Goal: Task Accomplishment & Management: Manage account settings

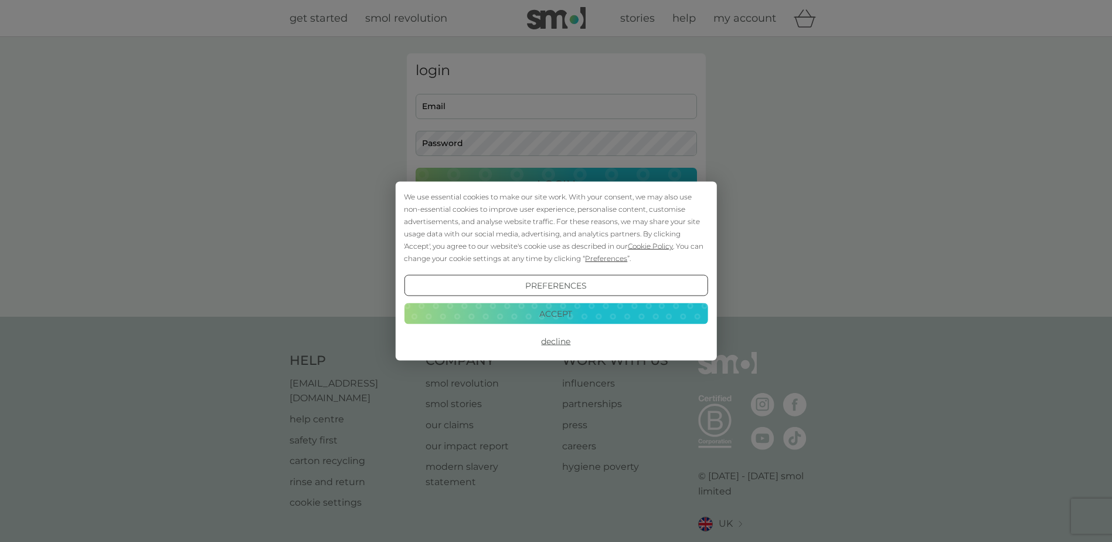
type input "elizabethinniss@gmail.com"
click at [559, 343] on button "Decline" at bounding box center [556, 341] width 304 height 21
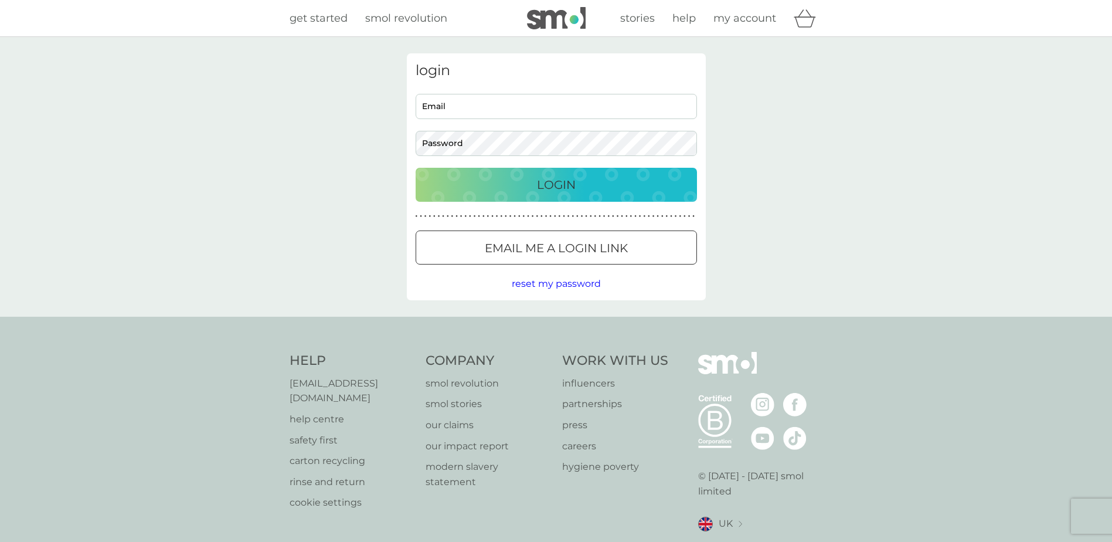
type input "[EMAIL_ADDRESS][DOMAIN_NAME]"
click at [559, 182] on p "Login" at bounding box center [556, 184] width 39 height 19
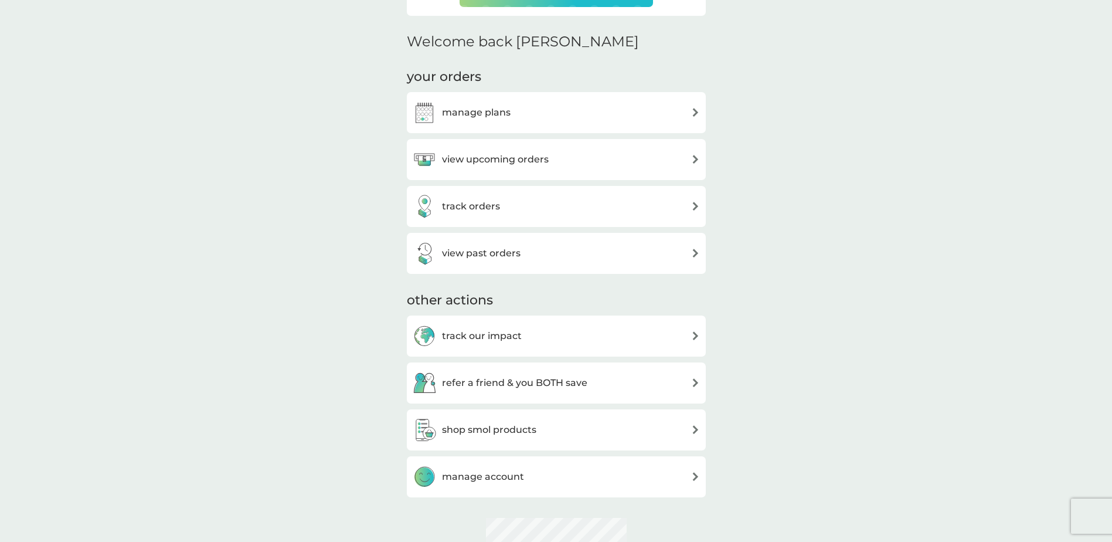
scroll to position [352, 0]
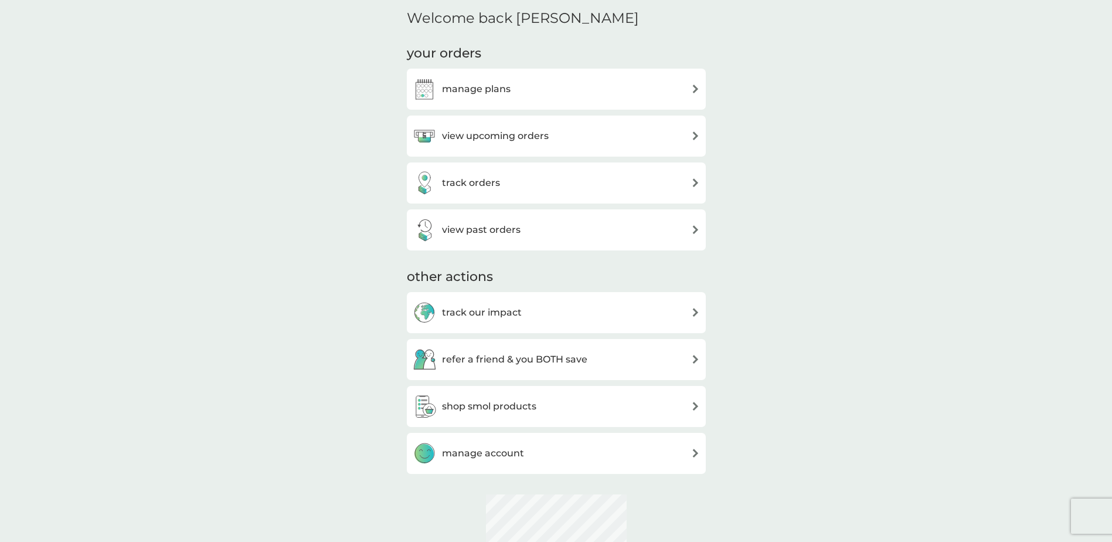
click at [511, 93] on div "manage plans" at bounding box center [556, 88] width 287 height 23
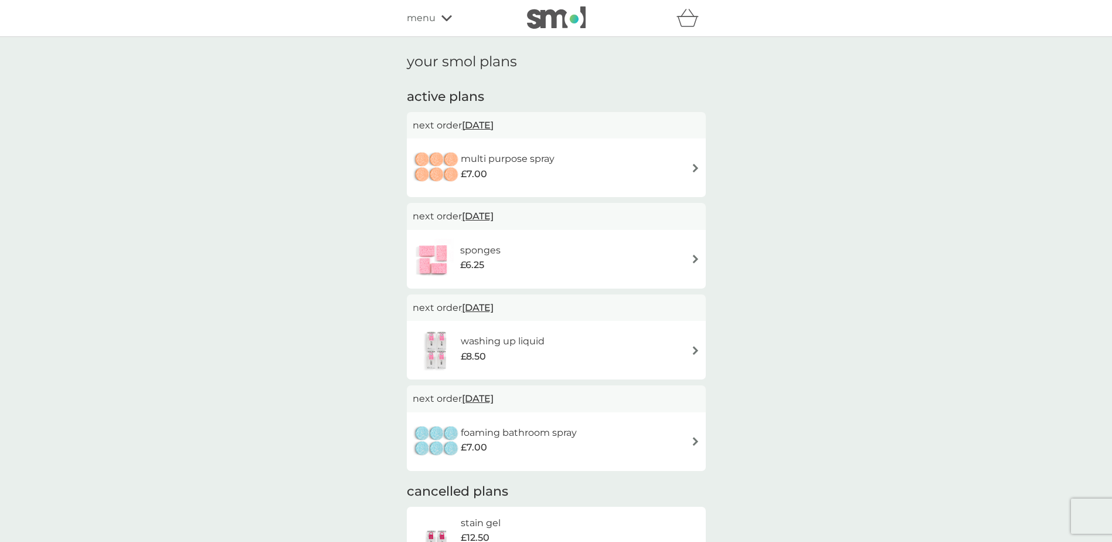
click at [699, 166] on img at bounding box center [695, 168] width 9 height 9
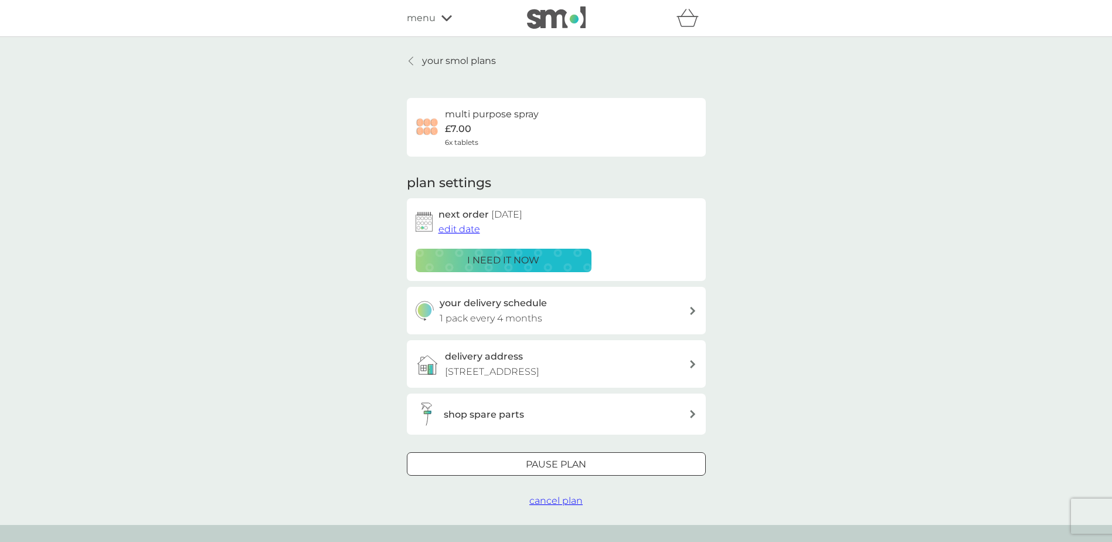
click at [560, 496] on span "cancel plan" at bounding box center [555, 500] width 53 height 11
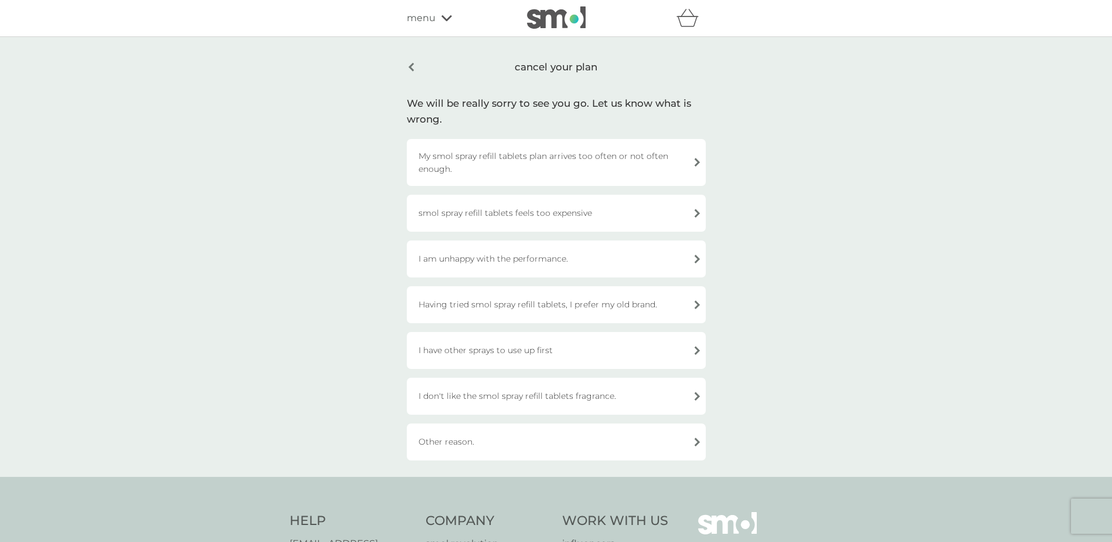
click at [513, 456] on div "Other reason." at bounding box center [556, 441] width 299 height 37
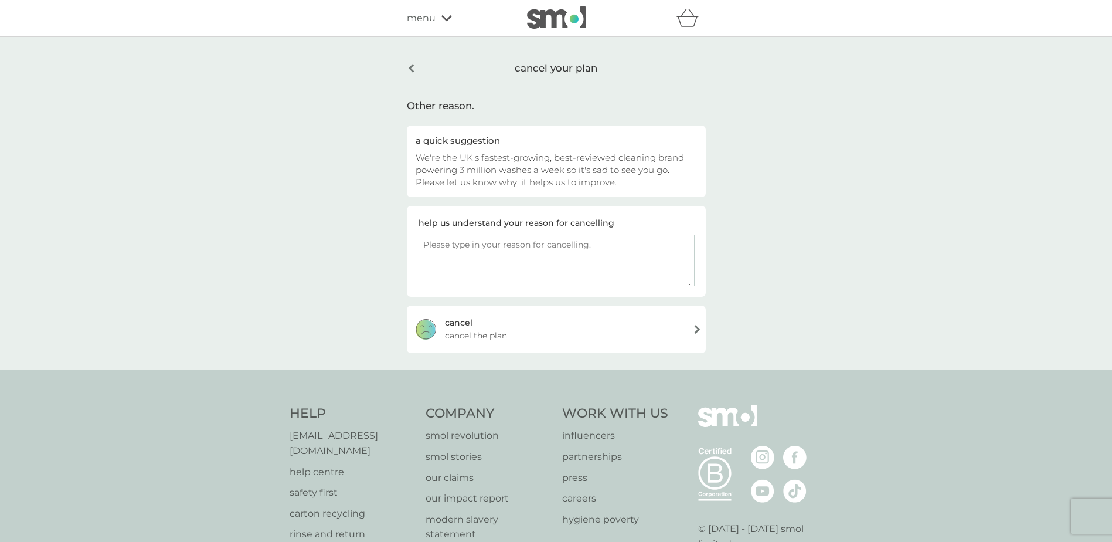
drag, startPoint x: 596, startPoint y: 252, endPoint x: 599, endPoint y: 241, distance: 11.1
click at [595, 251] on textarea at bounding box center [557, 261] width 276 height 52
type textarea "I don't really understand what the spray does - there isn't enough information …"
click at [666, 321] on div "[PERSON_NAME] the plan" at bounding box center [556, 328] width 299 height 47
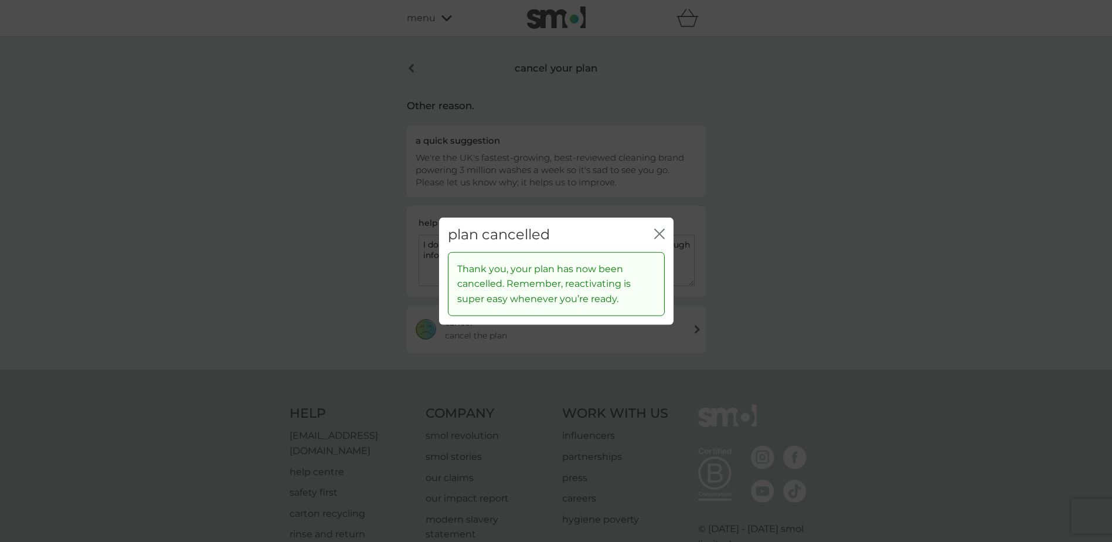
click at [661, 235] on icon "close" at bounding box center [662, 233] width 5 height 9
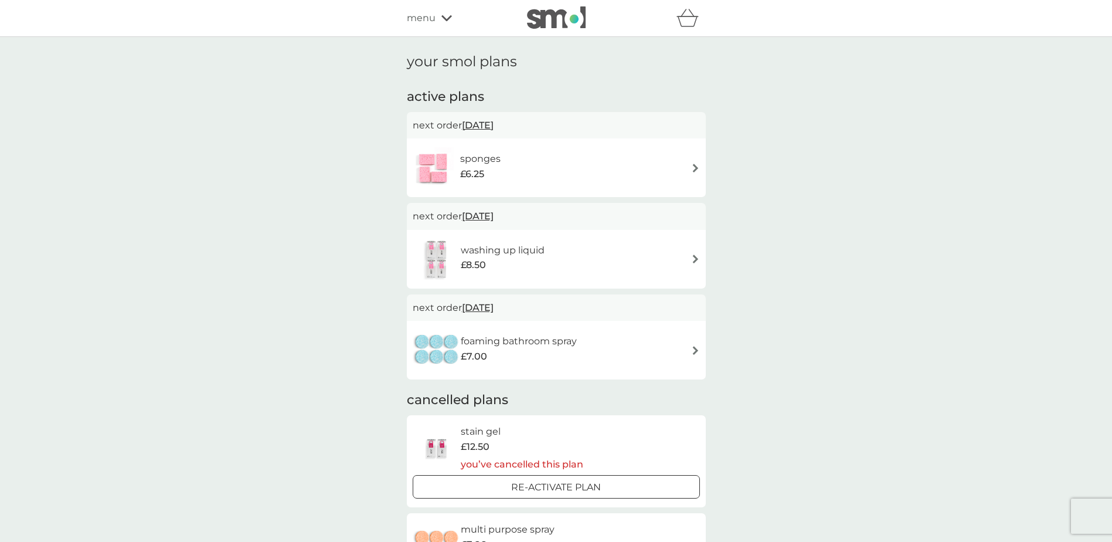
click at [694, 175] on div "sponges £6.25" at bounding box center [556, 167] width 287 height 41
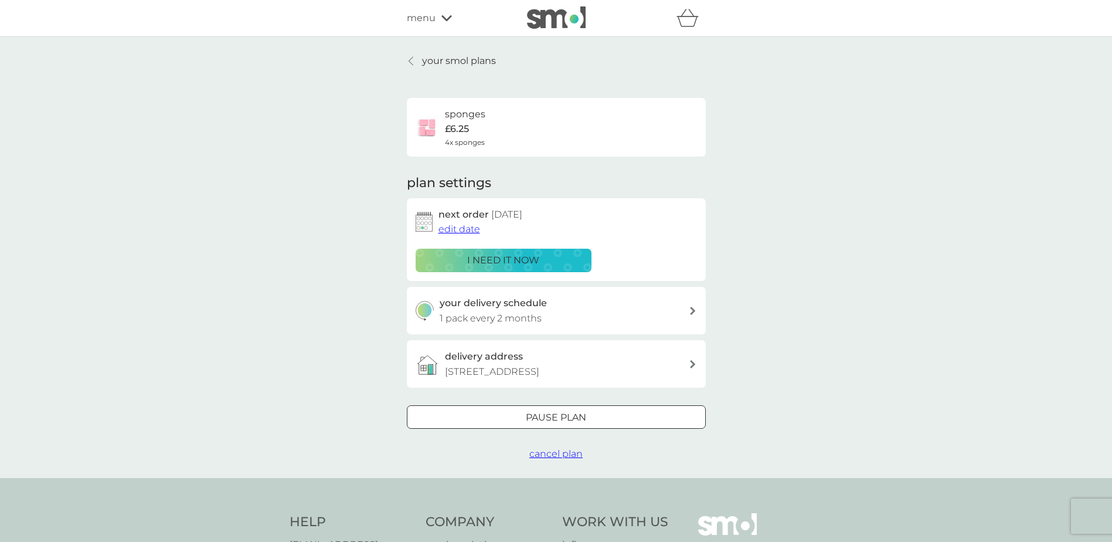
click at [569, 457] on span "cancel plan" at bounding box center [555, 453] width 53 height 11
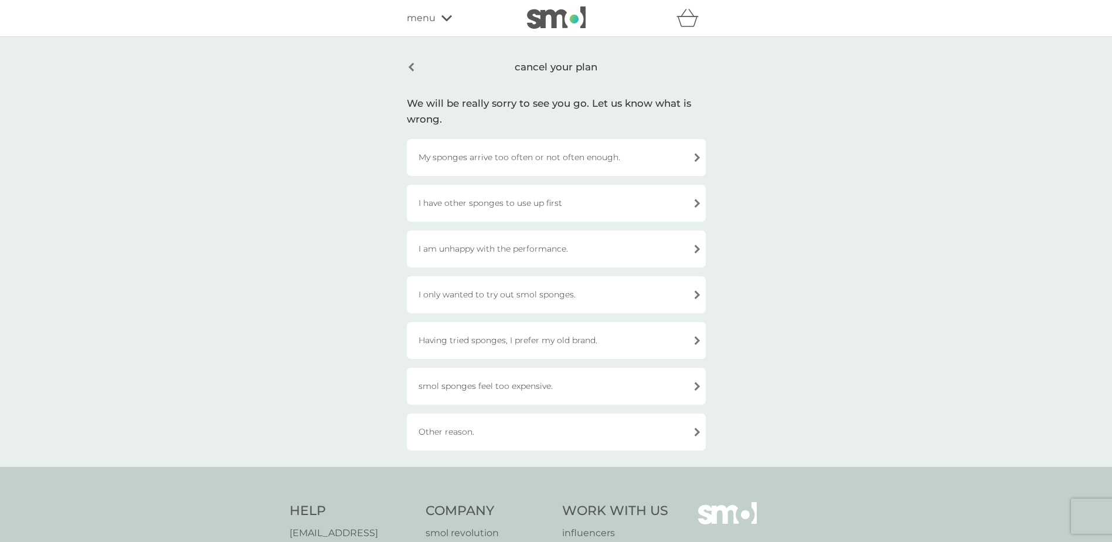
click at [577, 301] on div "I only wanted to try out smol sponges." at bounding box center [556, 294] width 299 height 37
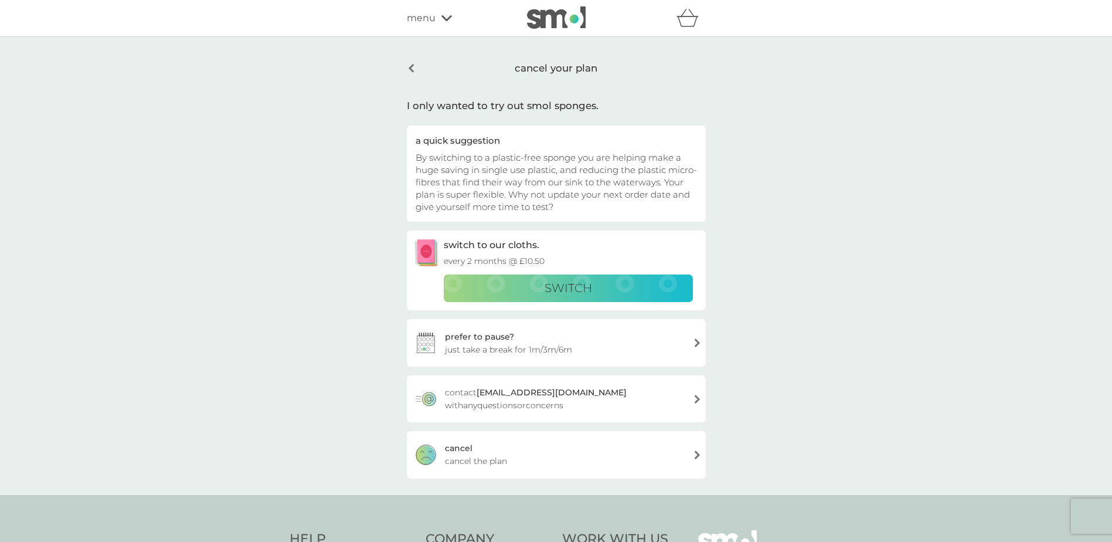
click at [518, 459] on div "[PERSON_NAME] the plan" at bounding box center [556, 454] width 299 height 47
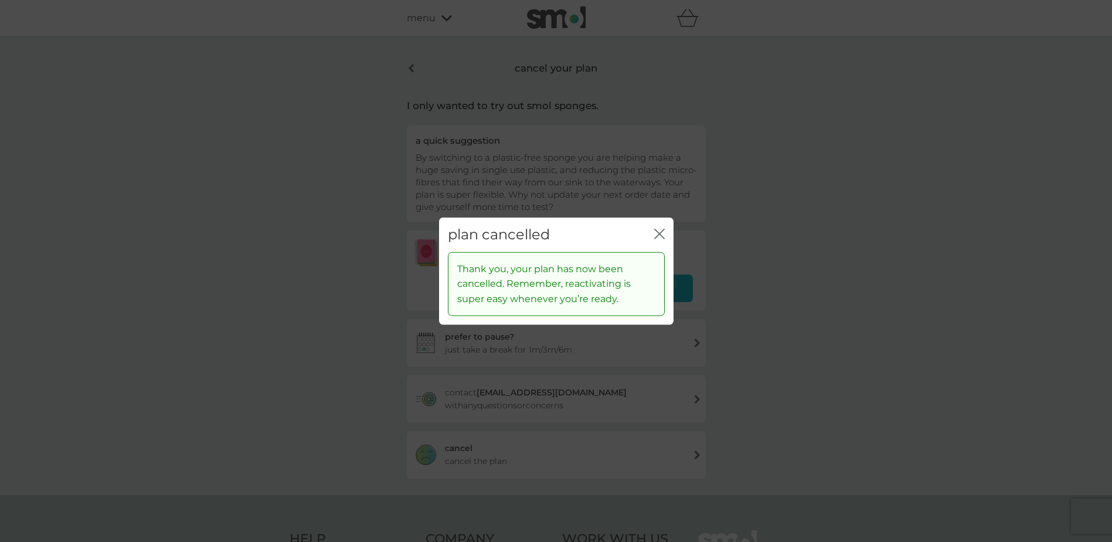
click at [661, 228] on div "close" at bounding box center [659, 234] width 11 height 17
click at [660, 234] on icon "close" at bounding box center [662, 233] width 5 height 9
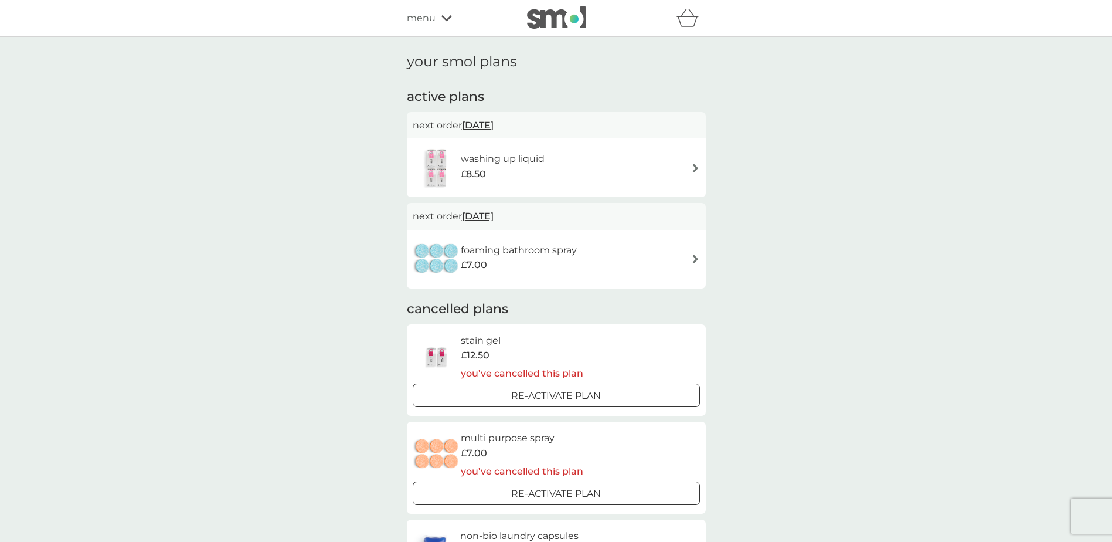
click at [693, 167] on img at bounding box center [695, 168] width 9 height 9
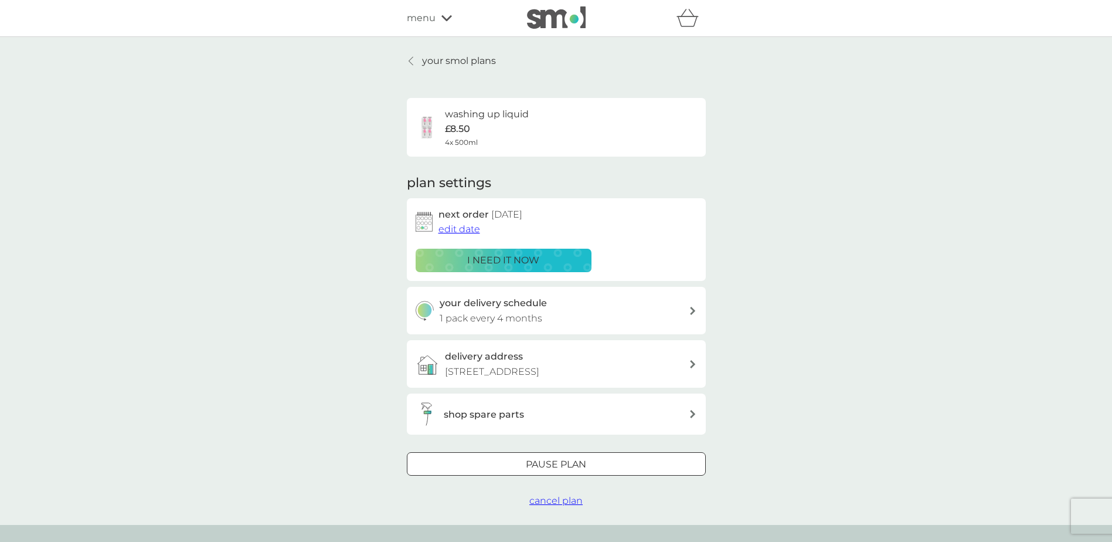
click at [562, 501] on span "cancel plan" at bounding box center [555, 500] width 53 height 11
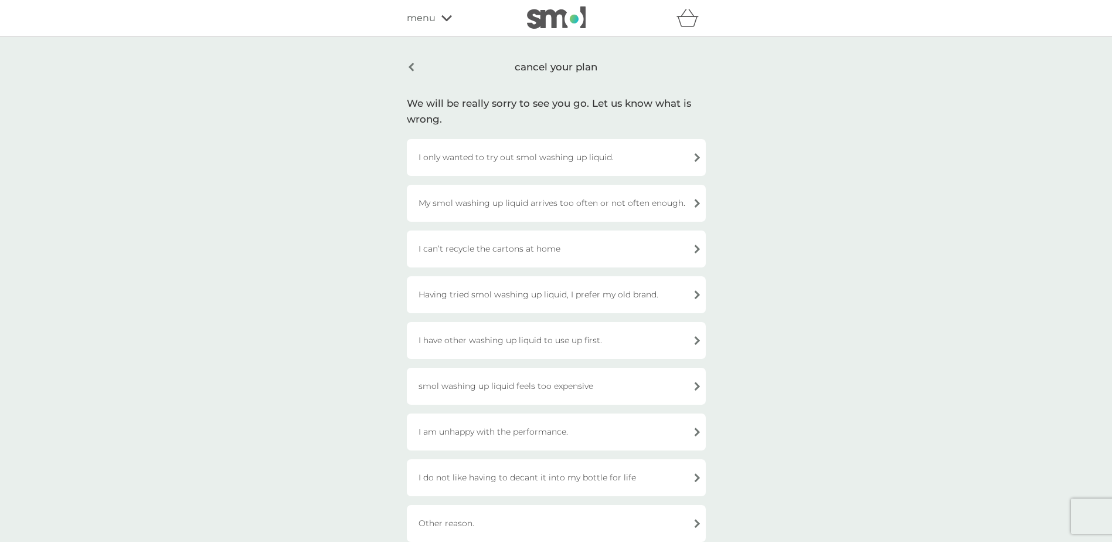
click at [587, 202] on div "My smol washing up liquid arrives too often or not often enough." at bounding box center [556, 203] width 299 height 37
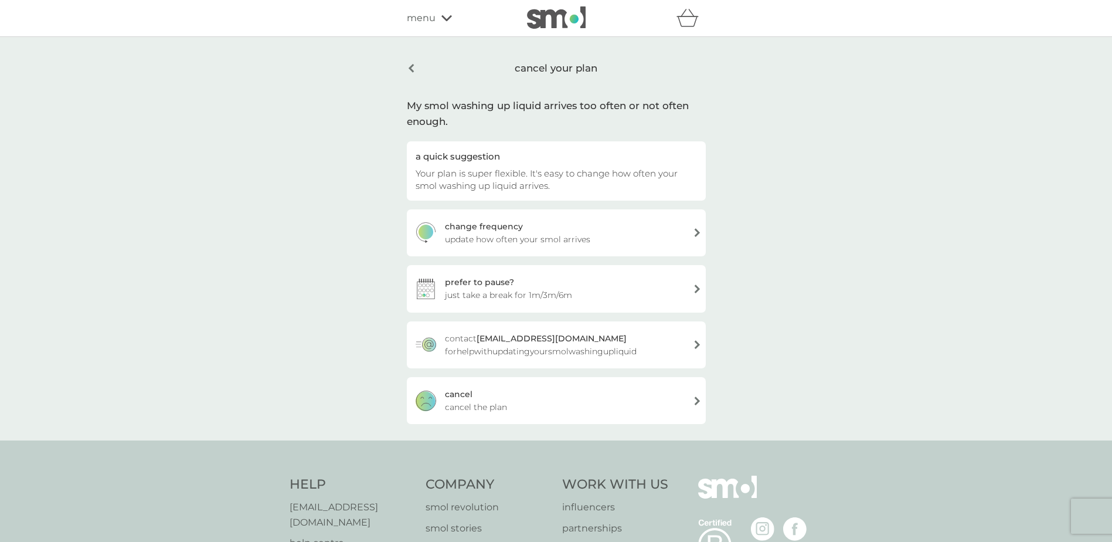
click at [479, 394] on div "[PERSON_NAME] the plan" at bounding box center [556, 400] width 299 height 47
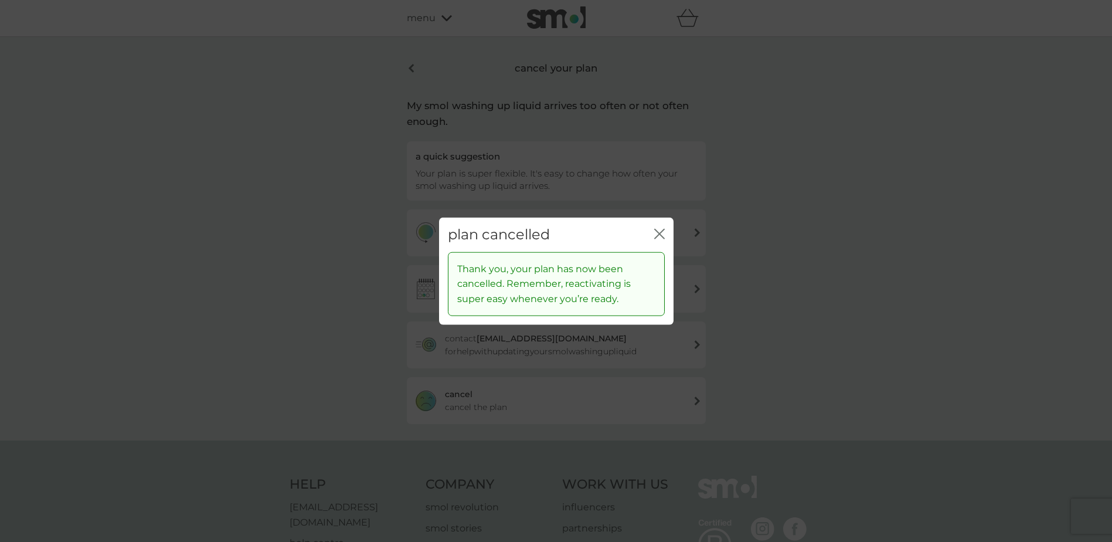
click at [664, 230] on icon "close" at bounding box center [659, 234] width 11 height 11
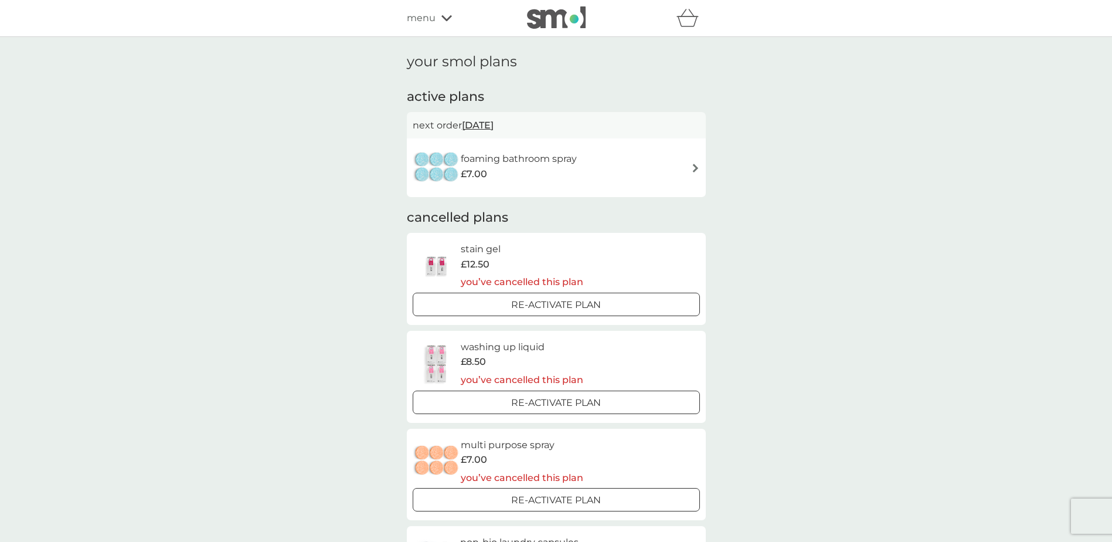
click at [698, 167] on img at bounding box center [695, 168] width 9 height 9
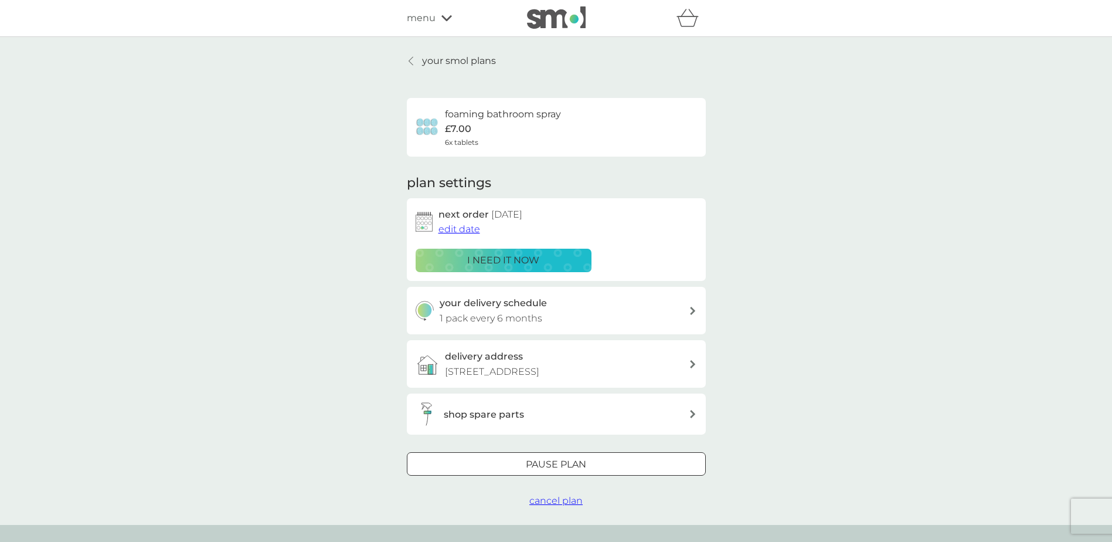
click at [544, 498] on span "cancel plan" at bounding box center [555, 500] width 53 height 11
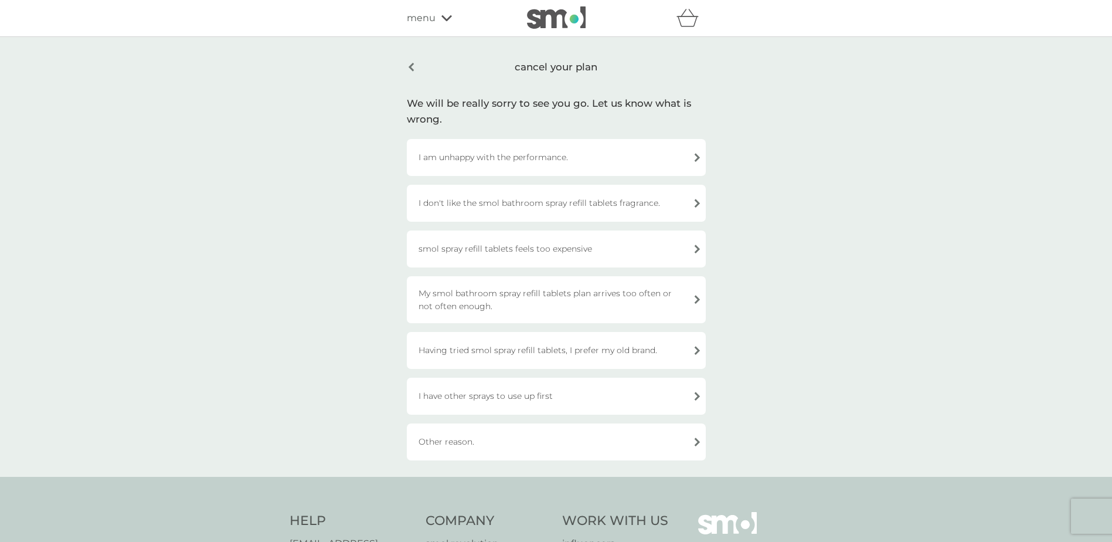
click at [508, 399] on div "I have other sprays to use up first" at bounding box center [556, 396] width 299 height 37
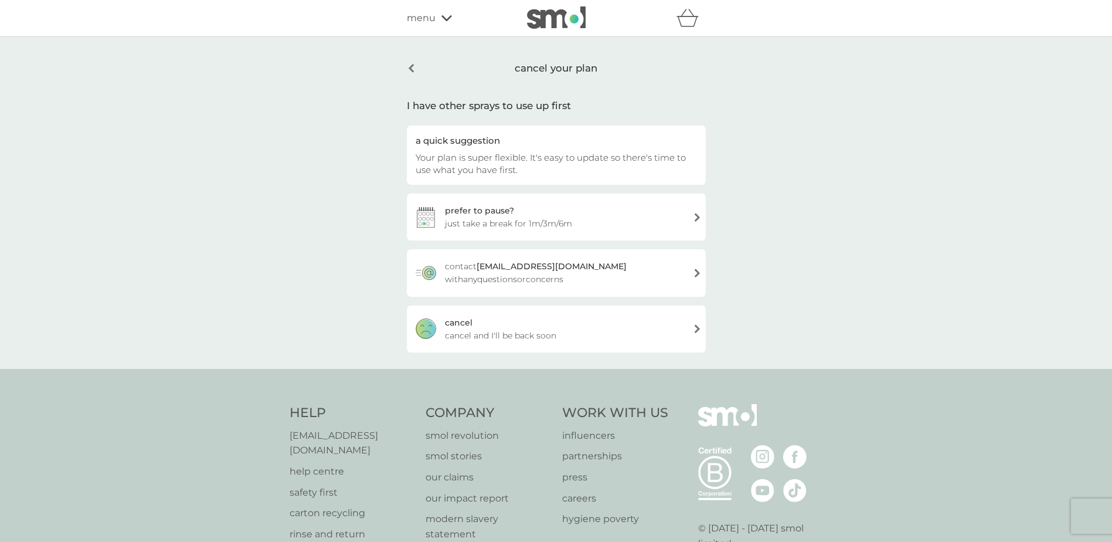
click at [558, 338] on div "[PERSON_NAME] and I'll be back soon" at bounding box center [556, 328] width 299 height 47
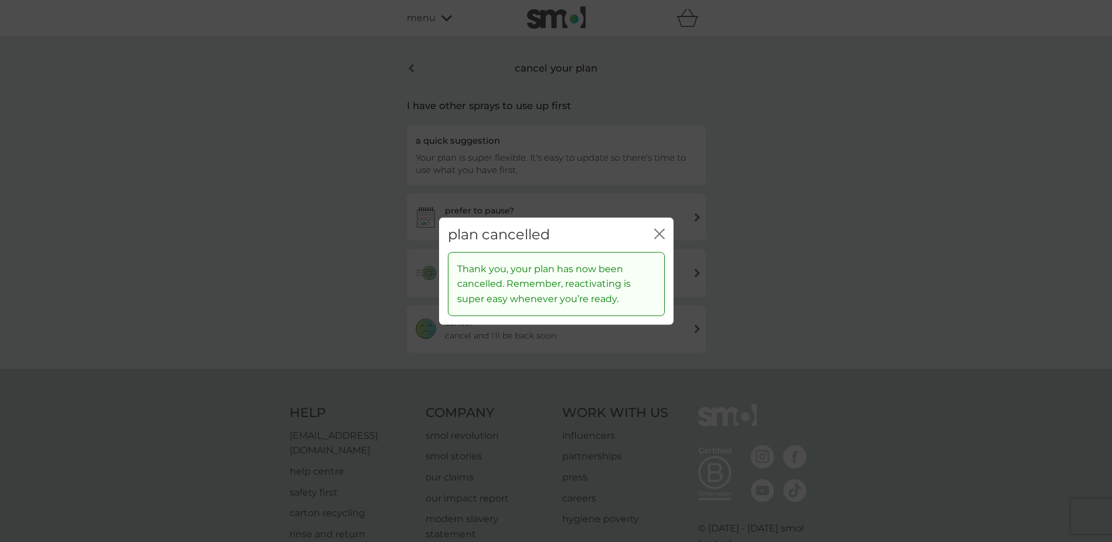
click at [658, 239] on button "close" at bounding box center [659, 235] width 11 height 12
